Goal: Transaction & Acquisition: Purchase product/service

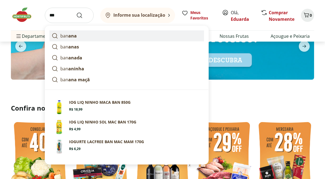
click at [76, 39] on strong "ana" at bounding box center [72, 36] width 8 height 6
type input "******"
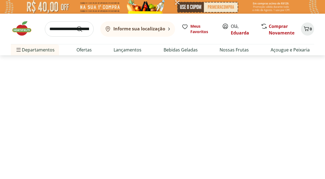
select select "**********"
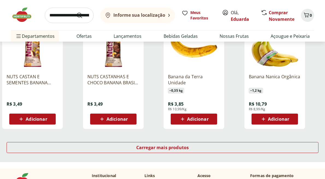
scroll to position [336, 0]
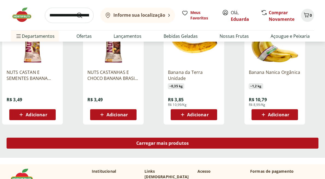
click at [117, 144] on div "Carregar mais produtos" at bounding box center [163, 142] width 312 height 11
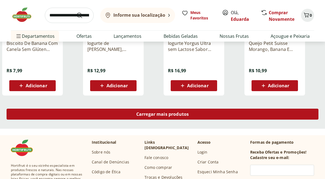
scroll to position [765, 0]
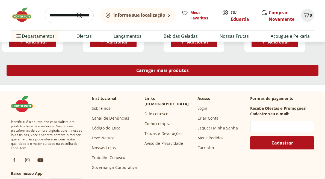
click at [137, 69] on span "Carregar mais produtos" at bounding box center [162, 70] width 53 height 4
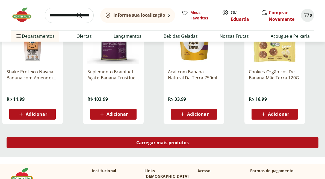
scroll to position [1077, 0]
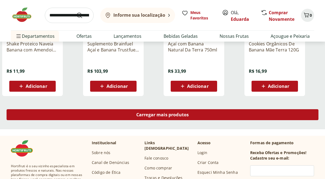
click at [139, 118] on div "Carregar mais produtos" at bounding box center [163, 114] width 312 height 11
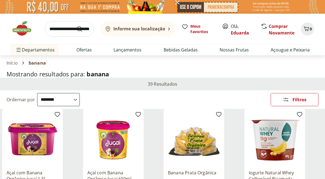
click at [67, 29] on input "search" at bounding box center [69, 28] width 49 height 15
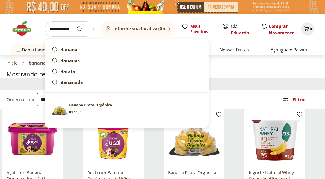
type input "**********"
click at [76, 26] on button "Submit Search" at bounding box center [82, 29] width 13 height 7
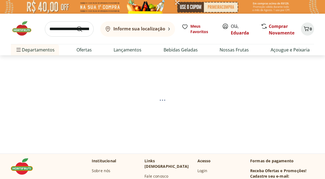
select select "**********"
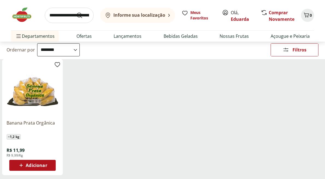
scroll to position [51, 0]
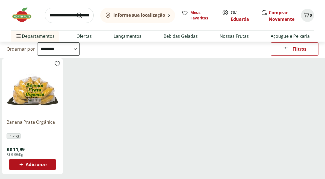
click at [45, 167] on span "Adicionar" at bounding box center [32, 164] width 29 height 7
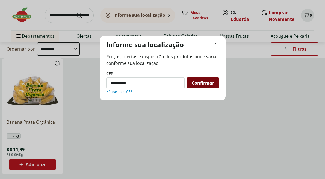
type input "*********"
click at [209, 87] on div "Confirmar" at bounding box center [203, 82] width 32 height 11
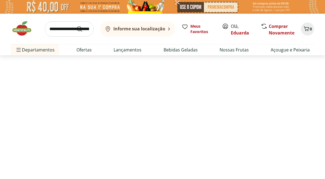
select select "**********"
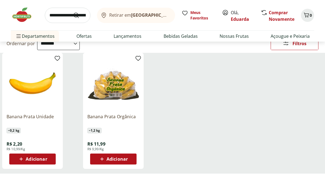
scroll to position [56, 0]
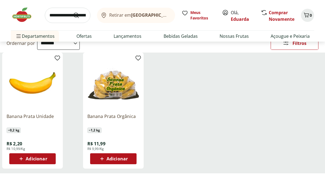
click at [42, 155] on div "Adicionar" at bounding box center [33, 159] width 38 height 10
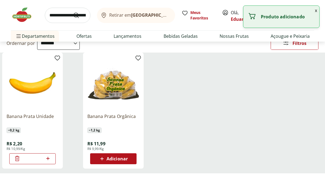
click at [49, 158] on icon at bounding box center [48, 158] width 7 height 7
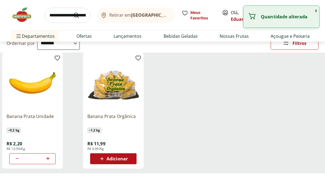
click at [49, 158] on icon at bounding box center [48, 158] width 7 height 7
type input "*"
click at [316, 11] on button "x" at bounding box center [316, 10] width 7 height 9
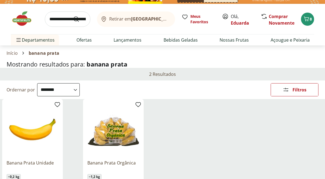
scroll to position [0, 0]
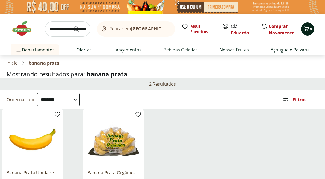
click at [309, 28] on icon "Carrinho" at bounding box center [306, 28] width 7 height 7
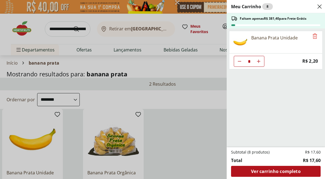
click at [202, 139] on div "Meu Carrinho 8 Faltam apenas R$ 381,40 para Frete Grátis Banana Prata Unidade *…" at bounding box center [162, 89] width 325 height 179
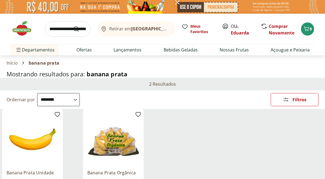
click at [55, 28] on input "search" at bounding box center [68, 28] width 46 height 15
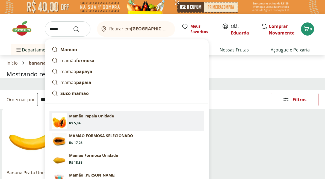
click at [112, 117] on p "Mamão Papaia Unidade" at bounding box center [91, 115] width 45 height 5
type input "**********"
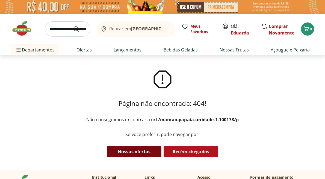
click at [149, 154] on link "Nossas ofertas" at bounding box center [134, 151] width 55 height 11
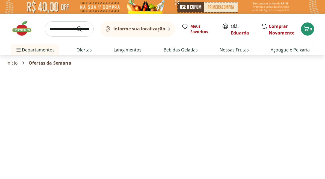
select select "**********"
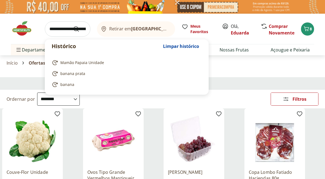
click at [69, 28] on input "search" at bounding box center [68, 28] width 46 height 15
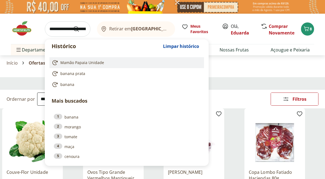
click at [91, 62] on span "Mamão Papaia Unidade" at bounding box center [82, 62] width 44 height 5
type input "**********"
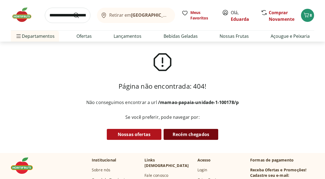
click at [174, 132] on link "Recém chegados" at bounding box center [191, 134] width 55 height 11
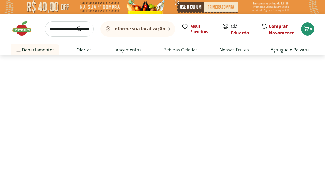
select select "**********"
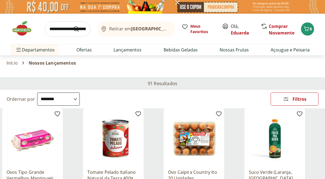
click at [71, 34] on input "search" at bounding box center [68, 28] width 46 height 15
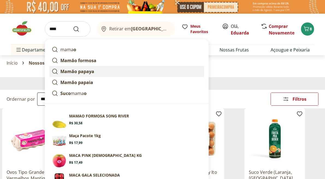
click at [102, 72] on link "Mamão papaya" at bounding box center [126, 71] width 155 height 11
type input "**********"
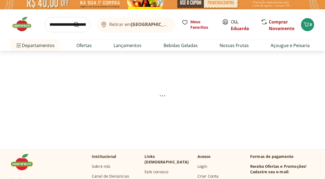
scroll to position [5, 0]
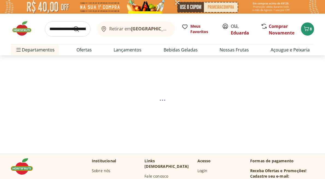
select select "**********"
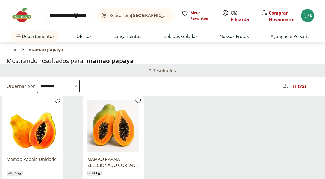
scroll to position [57, 0]
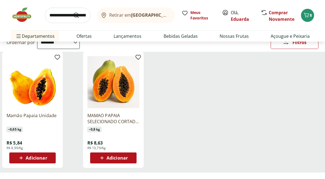
click at [36, 158] on span "Adicionar" at bounding box center [36, 157] width 21 height 4
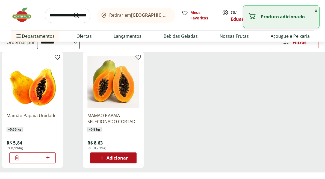
click at [47, 158] on icon at bounding box center [48, 157] width 7 height 7
type input "*"
click at [318, 9] on button "x" at bounding box center [316, 10] width 7 height 9
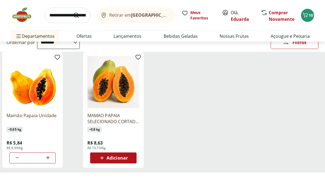
scroll to position [0, 0]
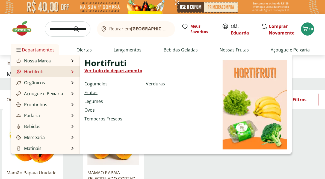
click at [94, 92] on link "Frutas" at bounding box center [90, 92] width 13 height 7
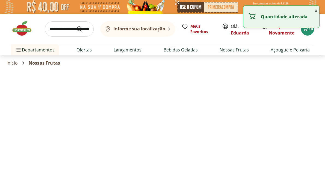
select select "**********"
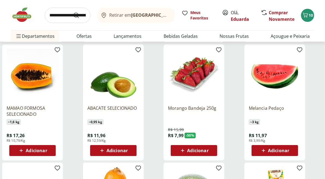
scroll to position [183, 0]
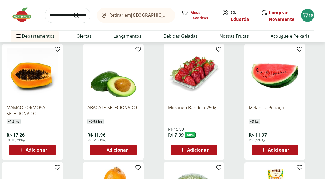
click at [180, 147] on icon at bounding box center [182, 149] width 7 height 7
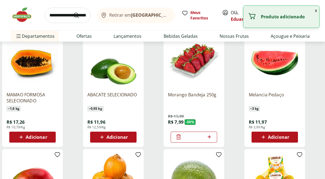
scroll to position [199, 0]
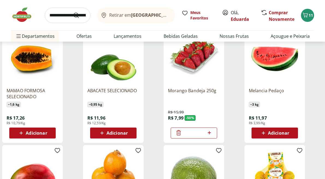
click at [266, 136] on icon at bounding box center [263, 133] width 7 height 7
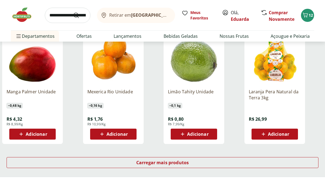
scroll to position [317, 0]
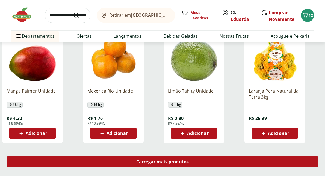
click at [140, 165] on div "Carregar mais produtos" at bounding box center [163, 161] width 312 height 11
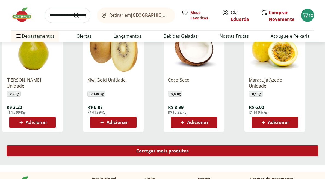
scroll to position [685, 0]
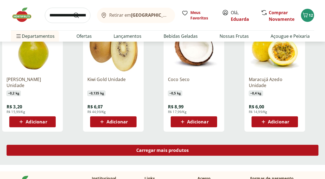
click at [137, 151] on span "Carregar mais produtos" at bounding box center [162, 150] width 53 height 4
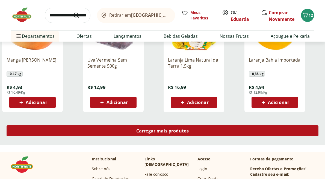
scroll to position [1063, 0]
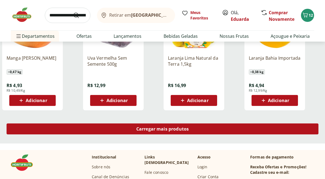
click at [137, 131] on span "Carregar mais produtos" at bounding box center [162, 129] width 53 height 4
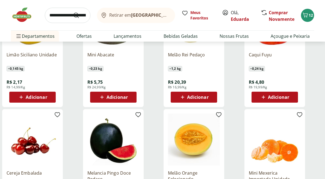
scroll to position [1192, 0]
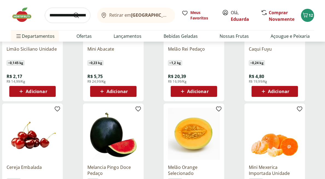
click at [123, 90] on span "Adicionar" at bounding box center [117, 91] width 21 height 4
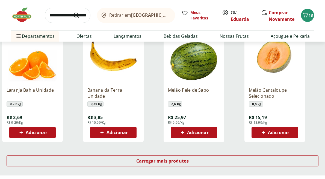
scroll to position [1389, 0]
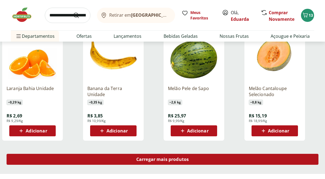
click at [151, 165] on link "Carregar mais produtos" at bounding box center [163, 160] width 312 height 13
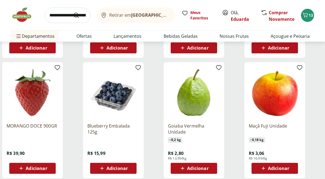
scroll to position [1472, 0]
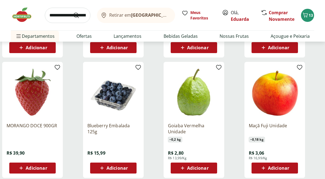
click at [178, 166] on div "Adicionar" at bounding box center [194, 168] width 38 height 10
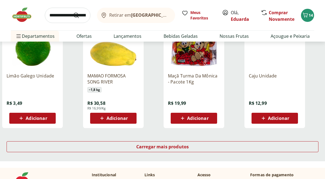
scroll to position [1766, 0]
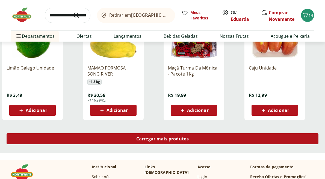
click at [155, 139] on span "Carregar mais produtos" at bounding box center [162, 138] width 53 height 4
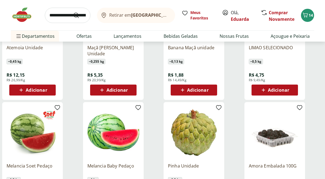
scroll to position [1917, 0]
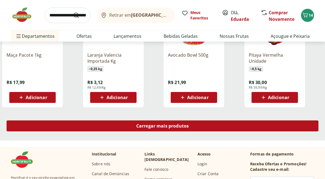
click at [154, 122] on div "Carregar mais produtos" at bounding box center [163, 125] width 312 height 11
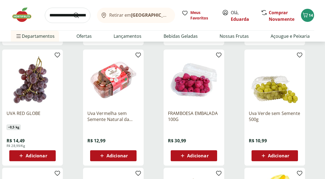
scroll to position [2199, 0]
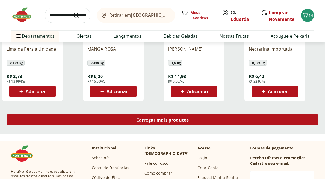
click at [206, 125] on div "Carregar mais produtos" at bounding box center [163, 119] width 312 height 11
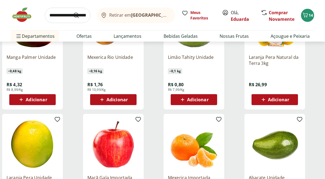
scroll to position [0, 0]
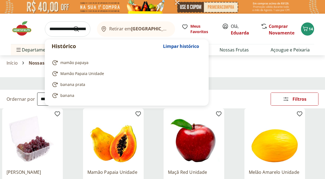
click at [65, 32] on input "search" at bounding box center [68, 28] width 46 height 15
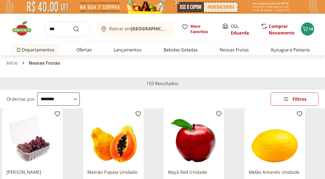
type input "***"
click at [73, 26] on button "Submit Search" at bounding box center [79, 29] width 13 height 7
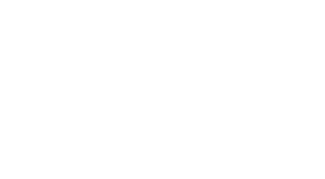
select select "**********"
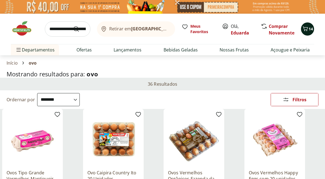
click at [310, 28] on span "14" at bounding box center [311, 28] width 4 height 5
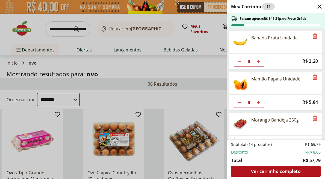
click at [210, 69] on div "Meu Carrinho 14 Faltam apenas R$ 341,21 para Frete Grátis Banana Prata Unidade …" at bounding box center [162, 89] width 325 height 179
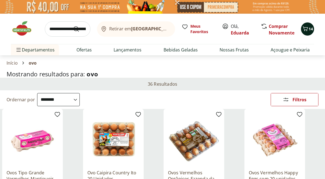
click at [303, 27] on icon "Carrinho" at bounding box center [305, 28] width 7 height 7
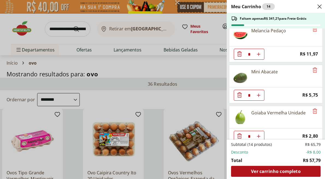
scroll to position [137, 0]
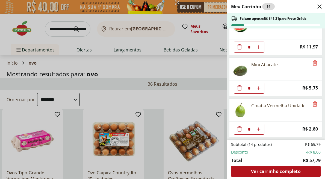
click at [206, 67] on div "Meu Carrinho 14 Faltam apenas R$ 341,21 para Frete Grátis Banana Prata Unidade …" at bounding box center [162, 89] width 325 height 179
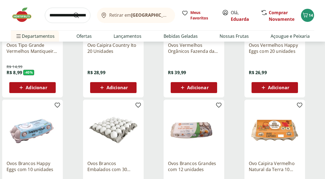
scroll to position [181, 0]
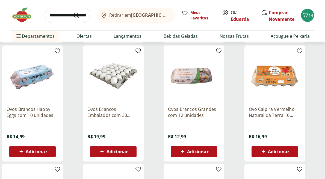
click at [119, 150] on span "Adicionar" at bounding box center [117, 151] width 21 height 4
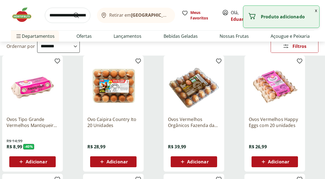
scroll to position [0, 0]
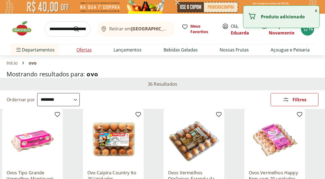
click at [84, 48] on link "Ofertas" at bounding box center [84, 49] width 15 height 7
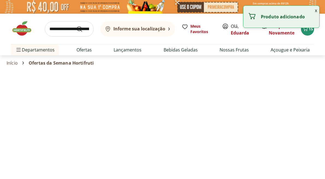
select select "**********"
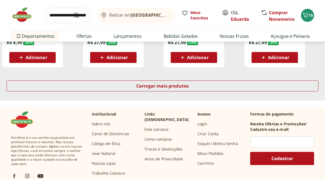
scroll to position [399, 0]
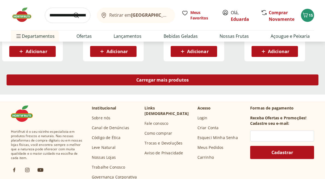
click at [122, 83] on div "Carregar mais produtos" at bounding box center [163, 79] width 312 height 11
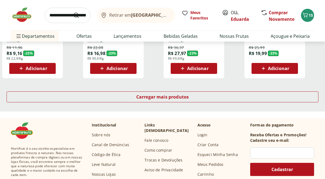
scroll to position [742, 0]
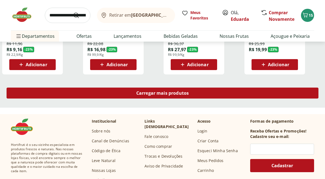
click at [127, 93] on div "Carregar mais produtos" at bounding box center [163, 92] width 312 height 11
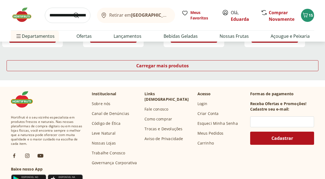
scroll to position [1086, 0]
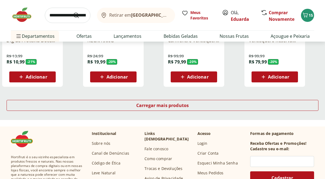
click at [65, 16] on input "search" at bounding box center [68, 15] width 46 height 15
type input "**********"
click at [73, 12] on button "Submit Search" at bounding box center [79, 15] width 13 height 7
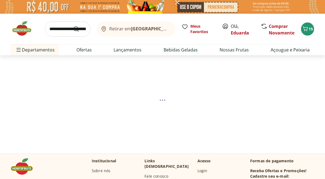
select select "**********"
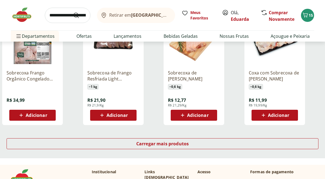
scroll to position [365, 0]
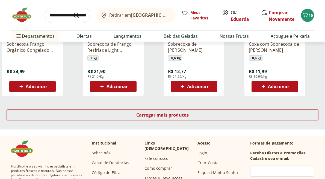
click at [183, 124] on div "Carregar mais produtos" at bounding box center [162, 116] width 325 height 26
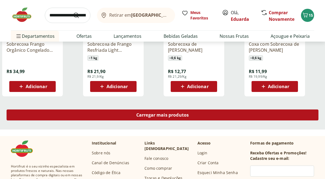
click at [183, 119] on div "Carregar mais produtos" at bounding box center [163, 114] width 312 height 11
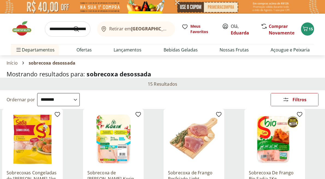
click at [64, 29] on input "search" at bounding box center [68, 28] width 46 height 15
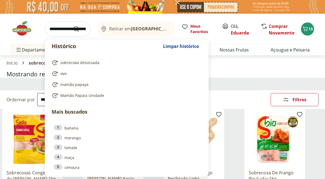
click at [64, 29] on input "search" at bounding box center [68, 28] width 46 height 15
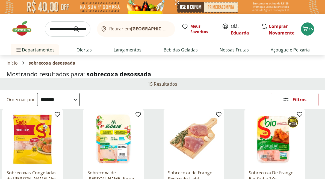
click at [41, 37] on div "Retirar em Rio de Janeiro/RJ Meus Favoritos Olá, Eduarda Comprar Novamente 15" at bounding box center [162, 29] width 303 height 30
click at [66, 29] on input "search" at bounding box center [68, 28] width 46 height 15
type input "*******"
click at [73, 26] on button "Submit Search" at bounding box center [79, 29] width 13 height 7
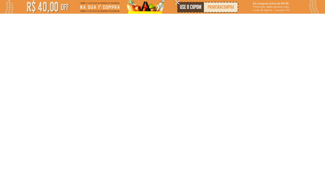
select select "**********"
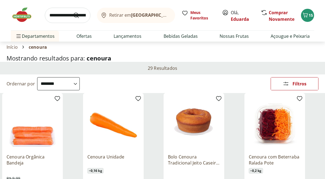
scroll to position [63, 0]
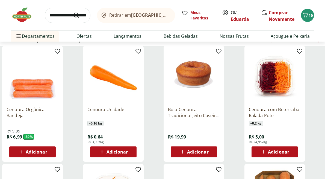
click at [105, 153] on icon at bounding box center [102, 151] width 7 height 7
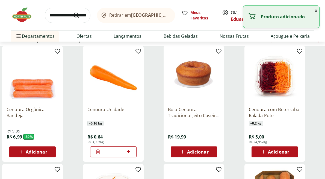
click at [129, 153] on icon at bounding box center [128, 151] width 7 height 7
type input "*"
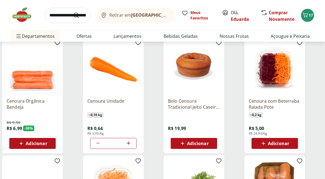
scroll to position [0, 0]
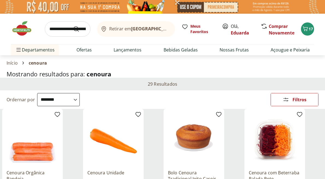
click at [68, 30] on input "search" at bounding box center [68, 28] width 46 height 15
type input "*********"
click at [73, 26] on button "Submit Search" at bounding box center [79, 29] width 13 height 7
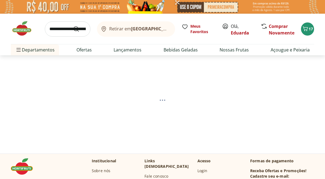
select select "**********"
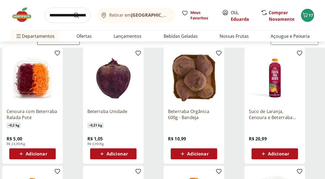
scroll to position [77, 0]
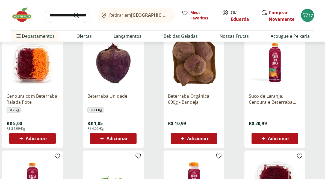
click at [116, 139] on span "Adicionar" at bounding box center [117, 138] width 21 height 4
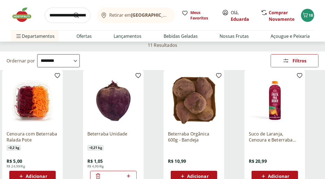
scroll to position [31, 0]
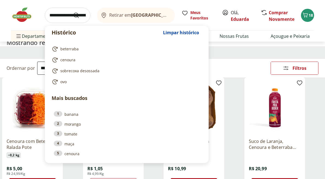
click at [65, 12] on input "search" at bounding box center [68, 15] width 46 height 15
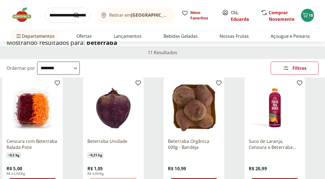
click at [230, 60] on div "**********" at bounding box center [162, 68] width 325 height 19
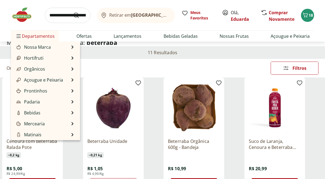
click at [45, 35] on span "Departamentos" at bounding box center [34, 36] width 39 height 13
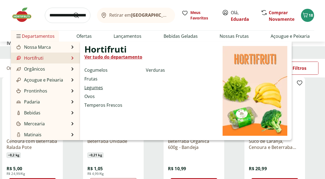
click at [100, 87] on link "Legumes" at bounding box center [93, 87] width 19 height 7
select select "**********"
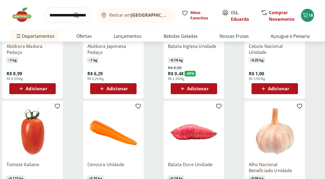
scroll to position [87, 0]
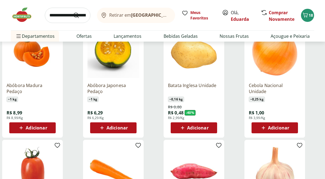
click at [259, 128] on div "Adicionar" at bounding box center [275, 128] width 38 height 10
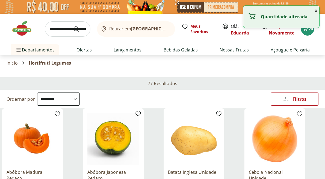
select select "**********"
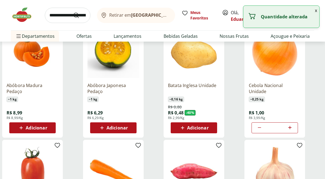
click at [292, 129] on icon at bounding box center [290, 127] width 7 height 7
type input "*"
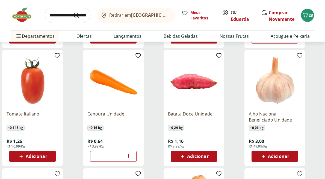
scroll to position [185, 0]
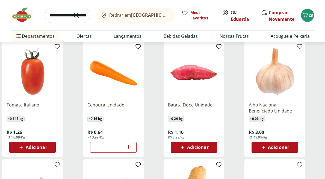
click at [47, 147] on div "Adicionar" at bounding box center [33, 147] width 38 height 10
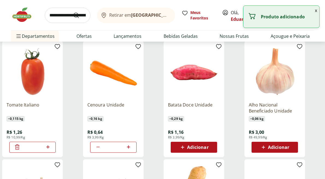
click at [47, 147] on icon at bounding box center [47, 146] width 3 height 3
type input "*"
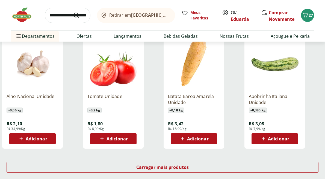
scroll to position [317, 0]
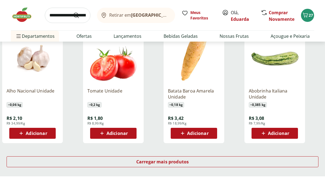
click at [261, 131] on icon at bounding box center [263, 133] width 7 height 7
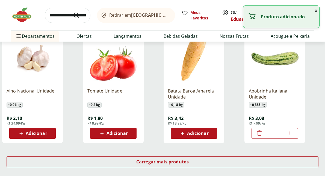
click at [291, 132] on icon at bounding box center [290, 133] width 7 height 7
type input "*"
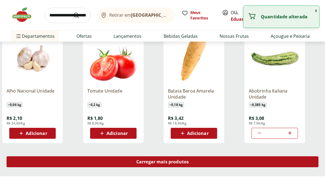
click at [249, 160] on div "Carregar mais produtos" at bounding box center [163, 161] width 312 height 11
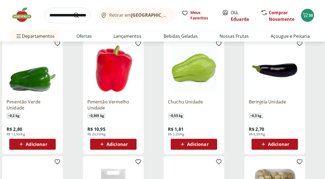
scroll to position [545, 0]
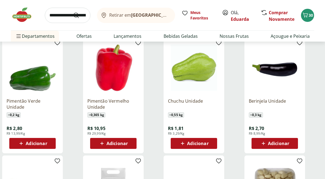
click at [209, 143] on div "Adicionar" at bounding box center [194, 143] width 38 height 10
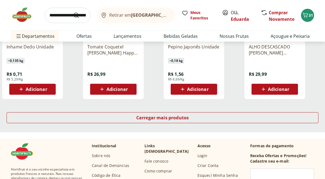
scroll to position [718, 0]
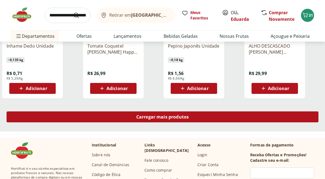
click at [208, 119] on div "Carregar mais produtos" at bounding box center [163, 116] width 312 height 11
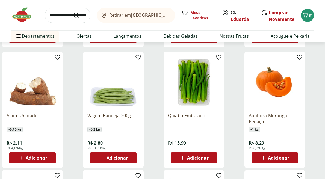
scroll to position [770, 0]
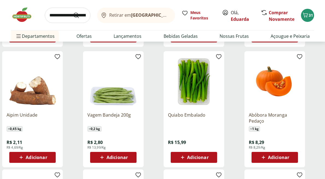
click at [45, 156] on span "Adicionar" at bounding box center [36, 157] width 21 height 4
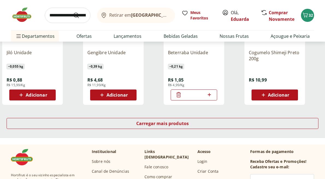
scroll to position [1083, 0]
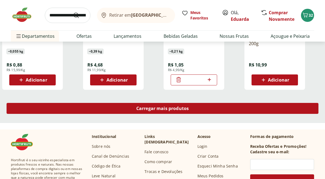
click at [132, 108] on div "Carregar mais produtos" at bounding box center [163, 108] width 312 height 11
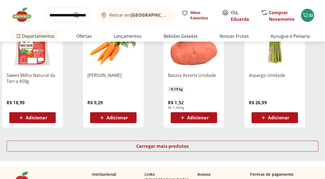
scroll to position [1402, 0]
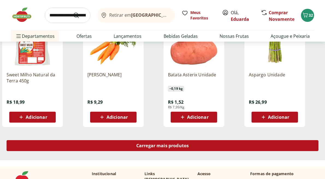
click at [137, 149] on div "Carregar mais produtos" at bounding box center [163, 145] width 312 height 11
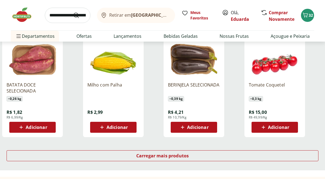
scroll to position [1751, 0]
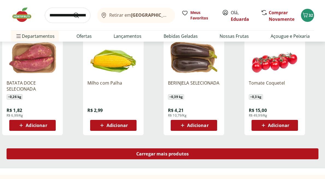
click at [135, 151] on div "Carregar mais produtos" at bounding box center [163, 153] width 312 height 11
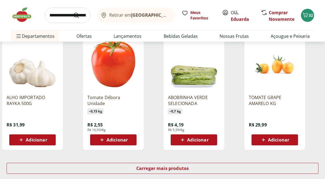
scroll to position [2094, 0]
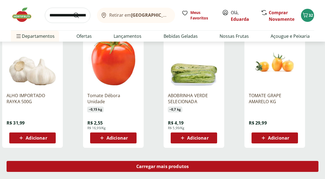
click at [131, 166] on div "Carregar mais produtos" at bounding box center [163, 166] width 312 height 11
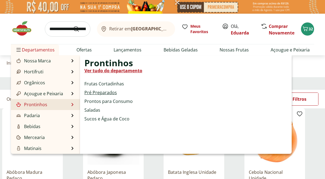
click at [93, 92] on link "Pré Preparados" at bounding box center [100, 92] width 33 height 7
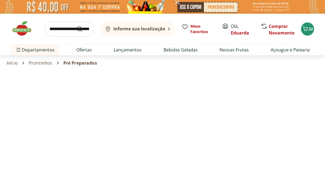
select select "**********"
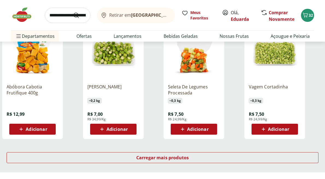
scroll to position [348, 0]
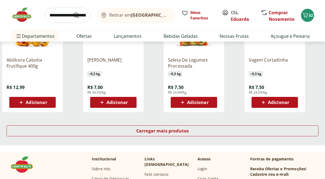
click at [40, 99] on span "Adicionar" at bounding box center [32, 102] width 29 height 7
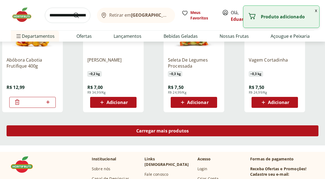
click at [107, 128] on div "Carregar mais produtos" at bounding box center [163, 130] width 312 height 11
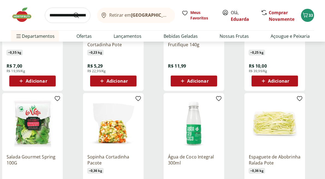
scroll to position [609, 0]
